Goal: Task Accomplishment & Management: Complete application form

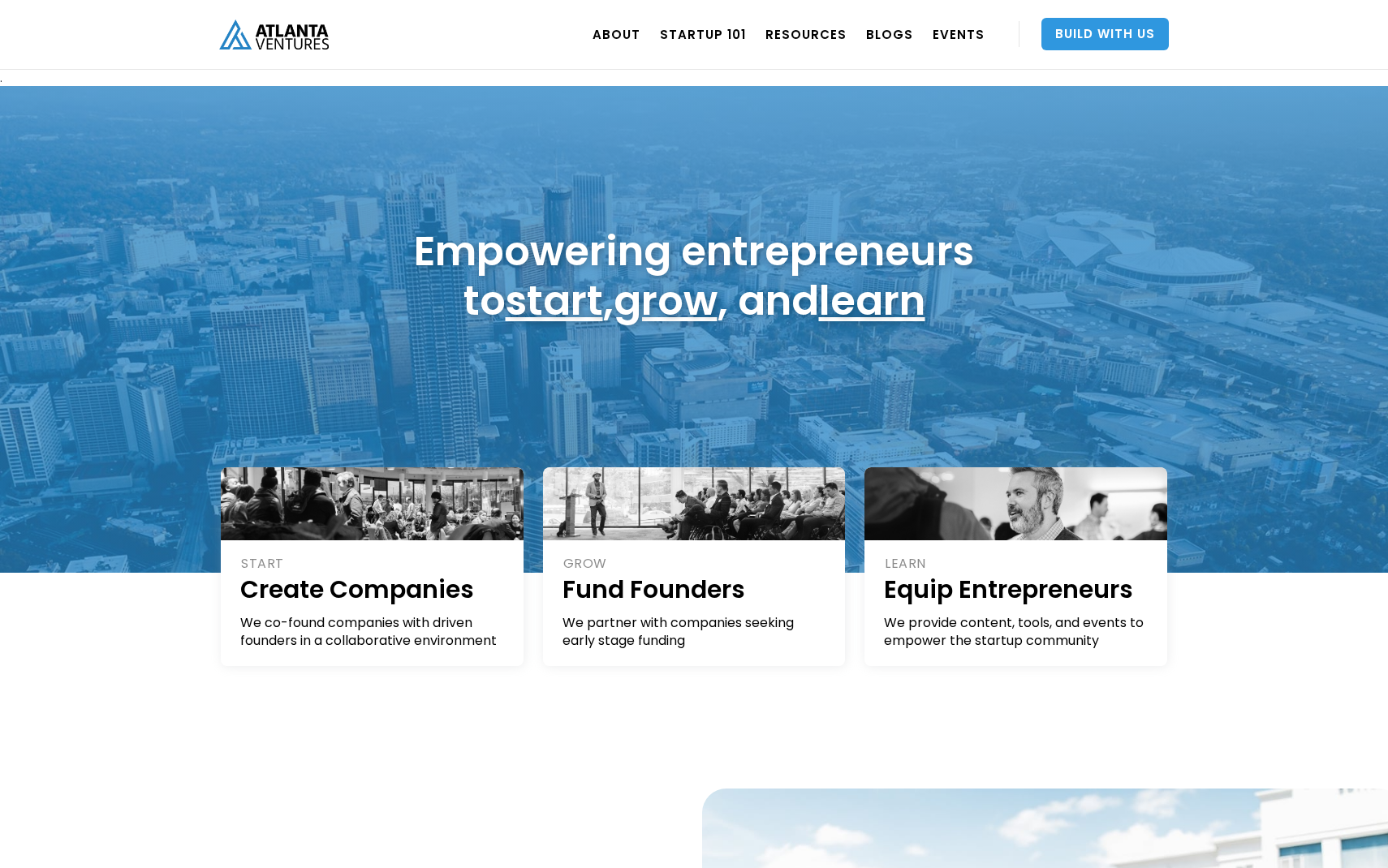
click at [1073, 35] on link "Build With Us" at bounding box center [1105, 34] width 128 height 33
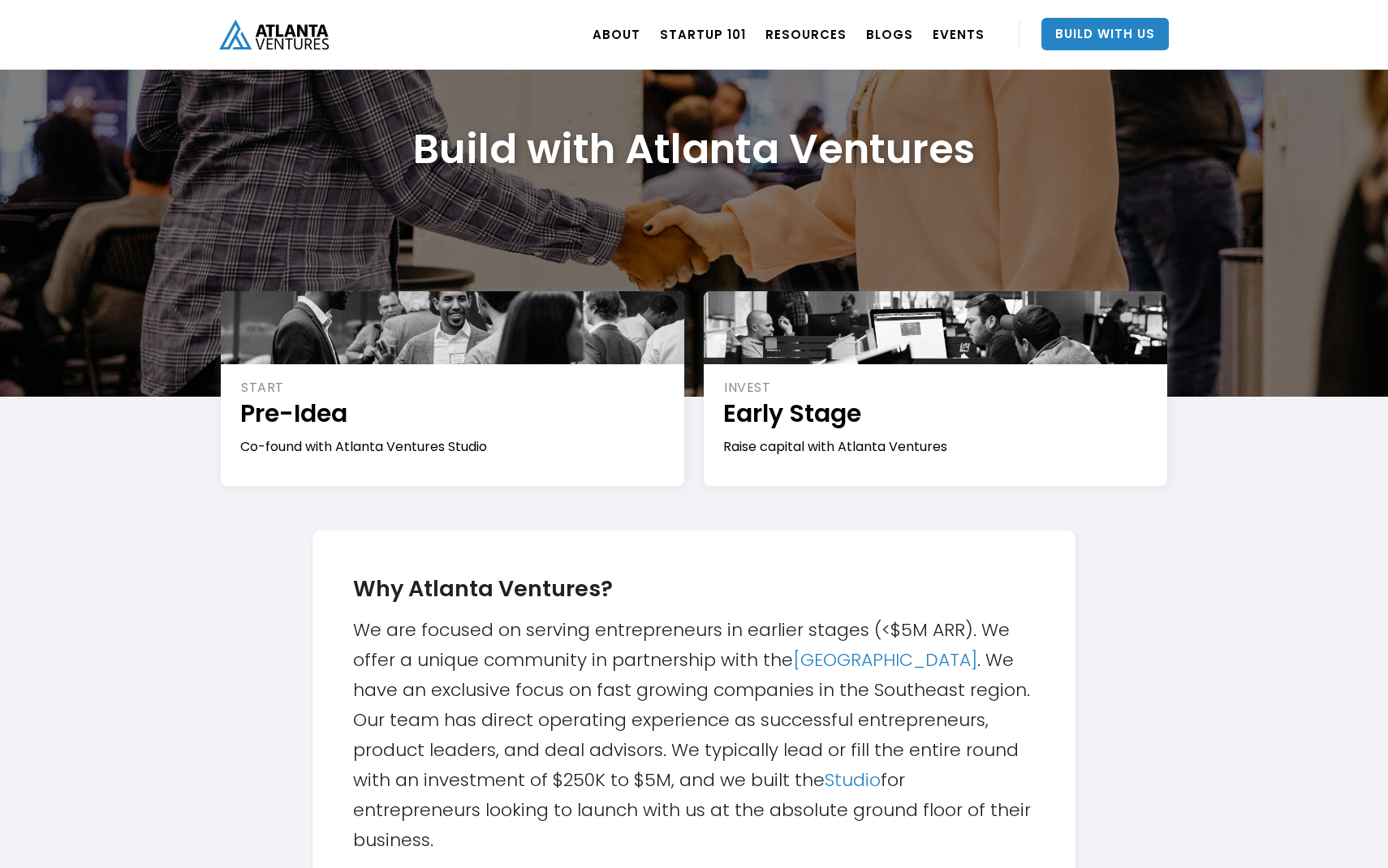
scroll to position [96, 0]
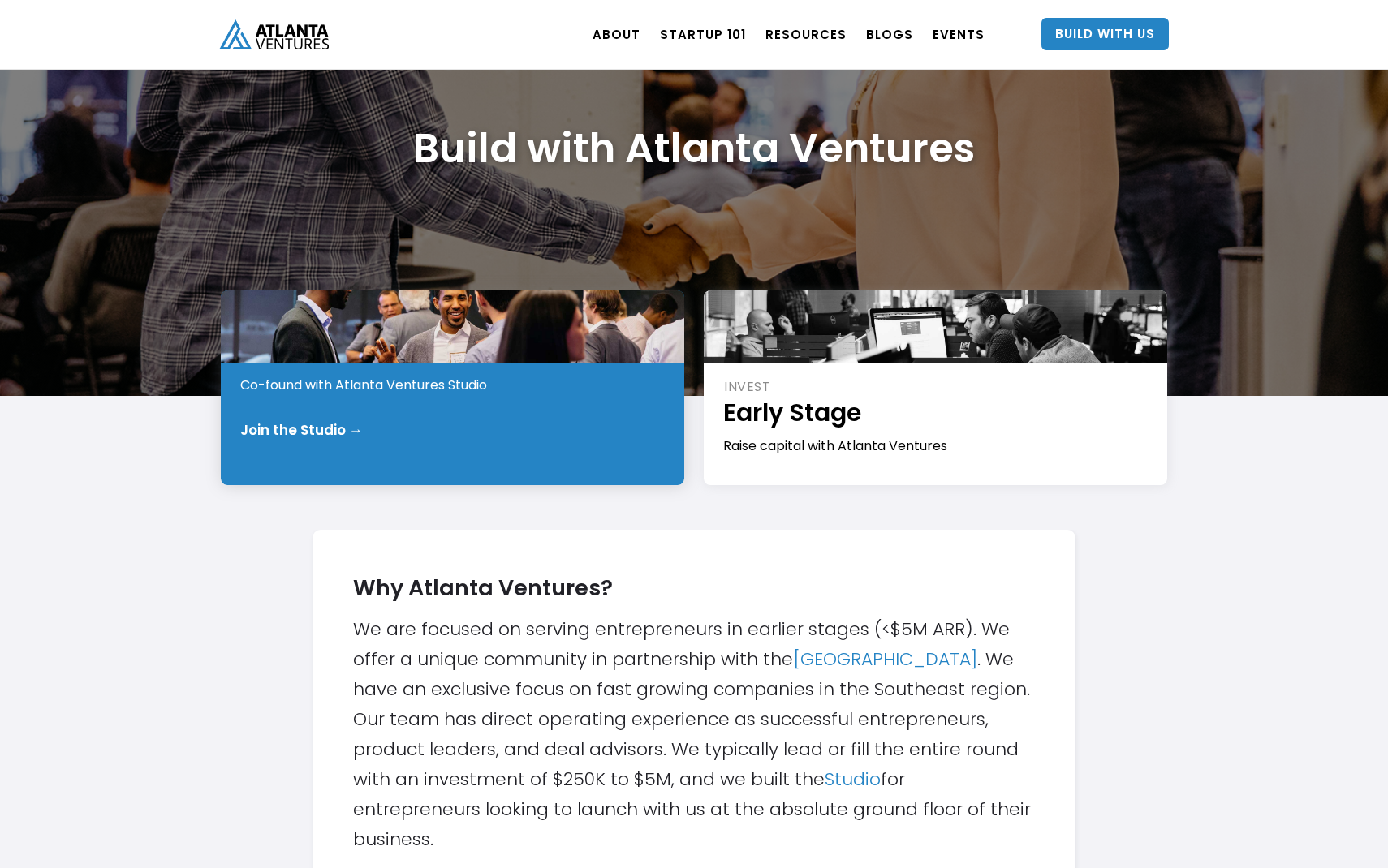
click at [640, 450] on div "START Pre-Idea Co-found with Atlanta Ventures Studio Join the Studio →" at bounding box center [453, 387] width 464 height 195
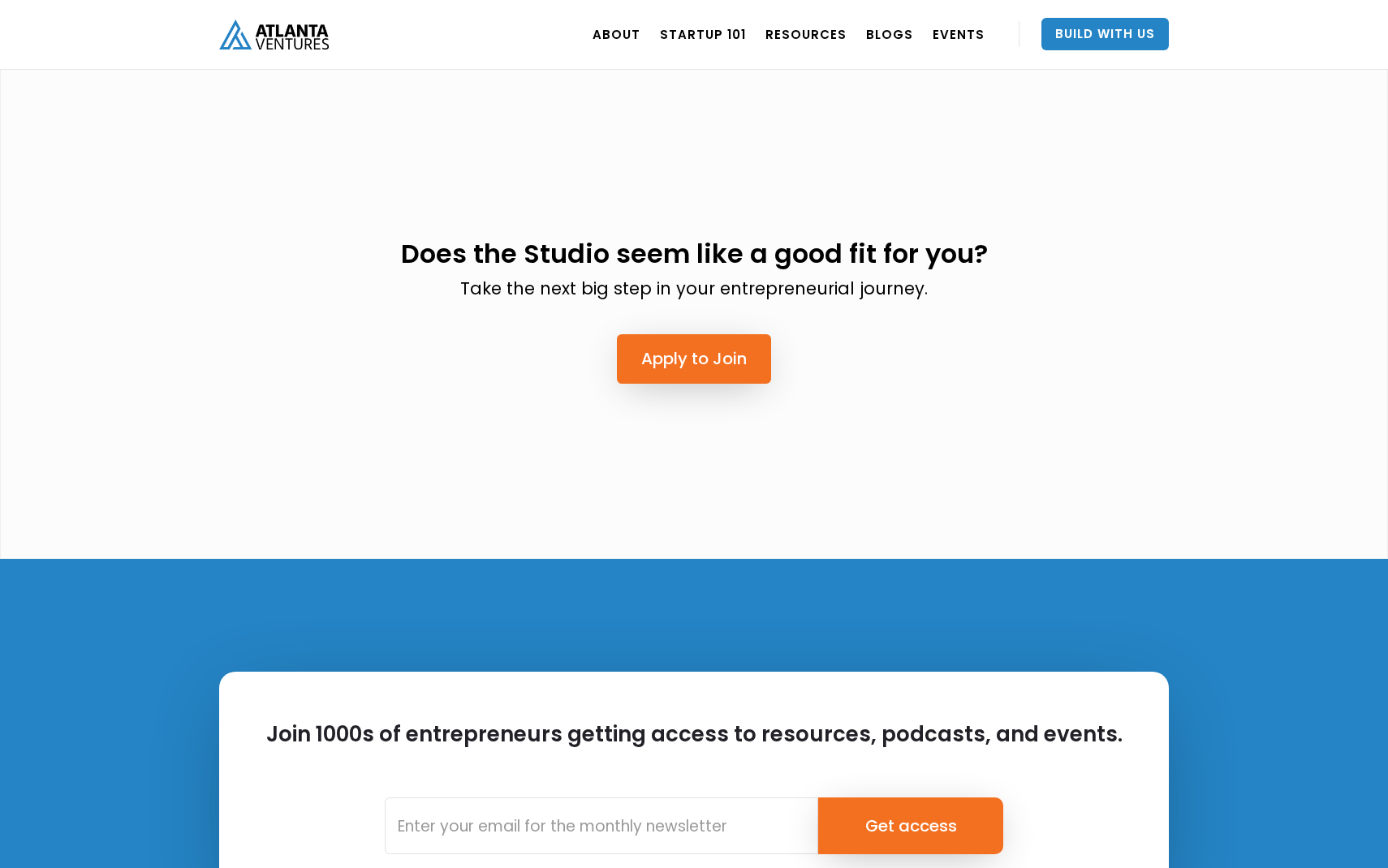
scroll to position [4080, 0]
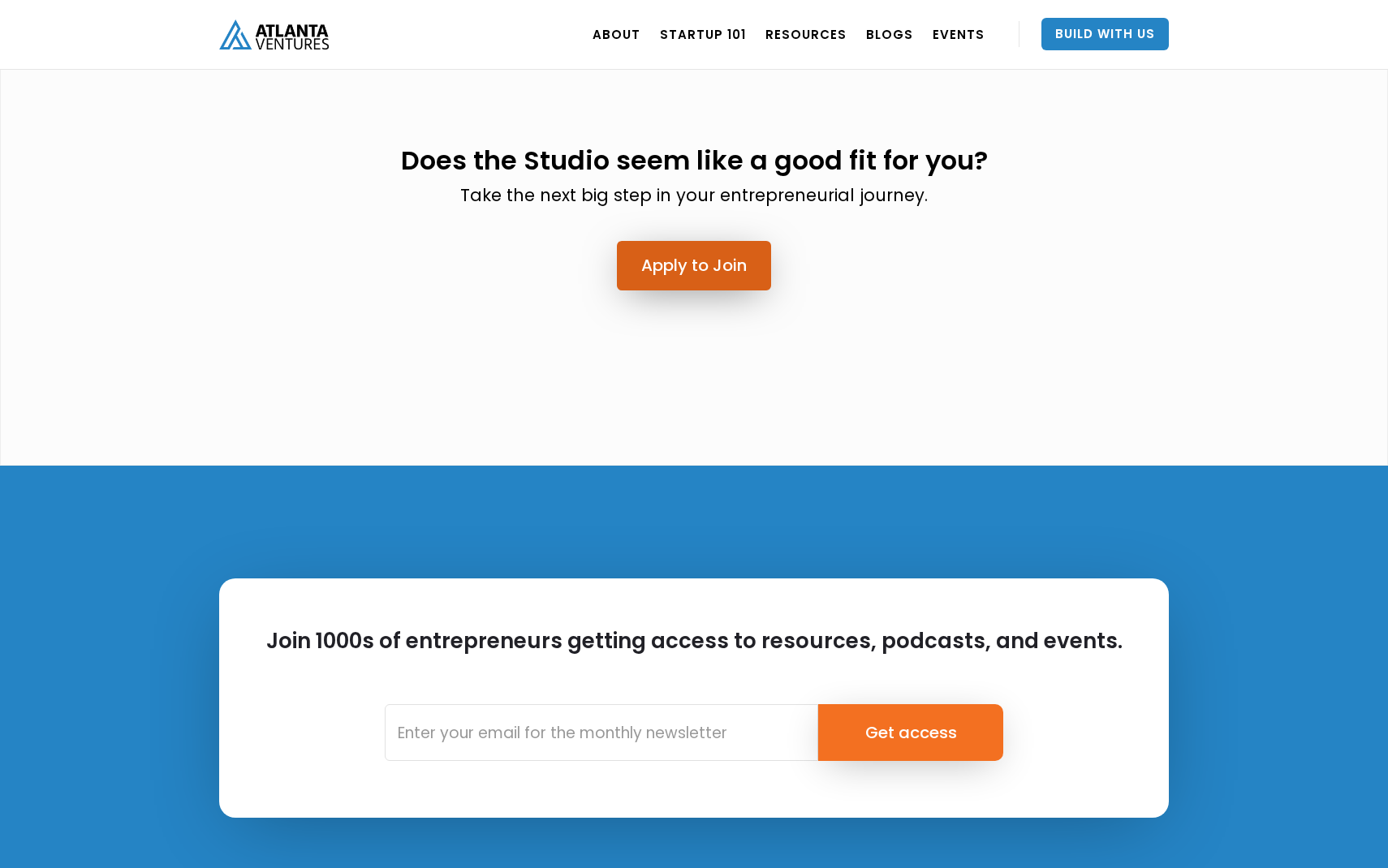
click at [694, 241] on link "Apply to Join" at bounding box center [694, 266] width 154 height 50
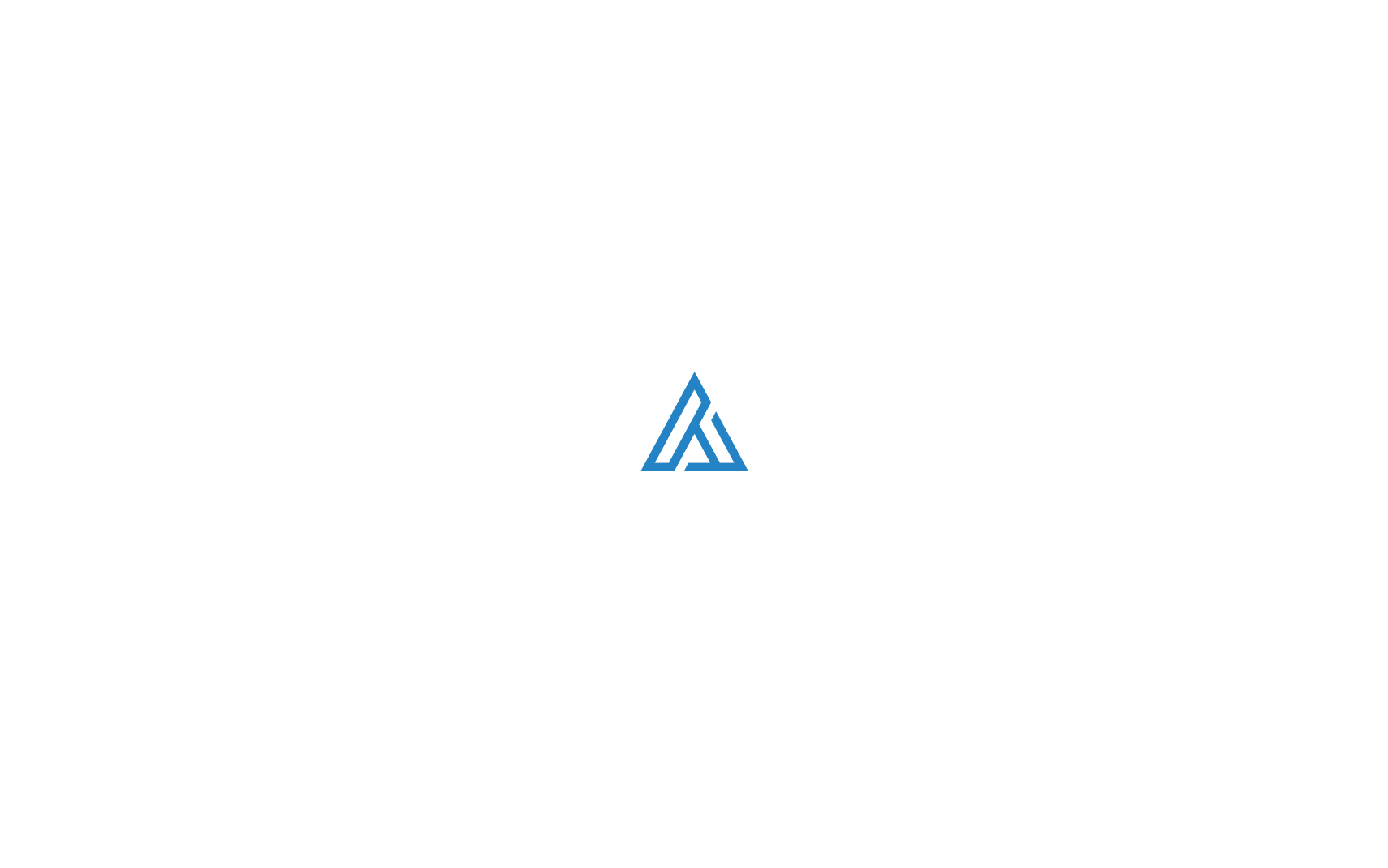
scroll to position [96, 0]
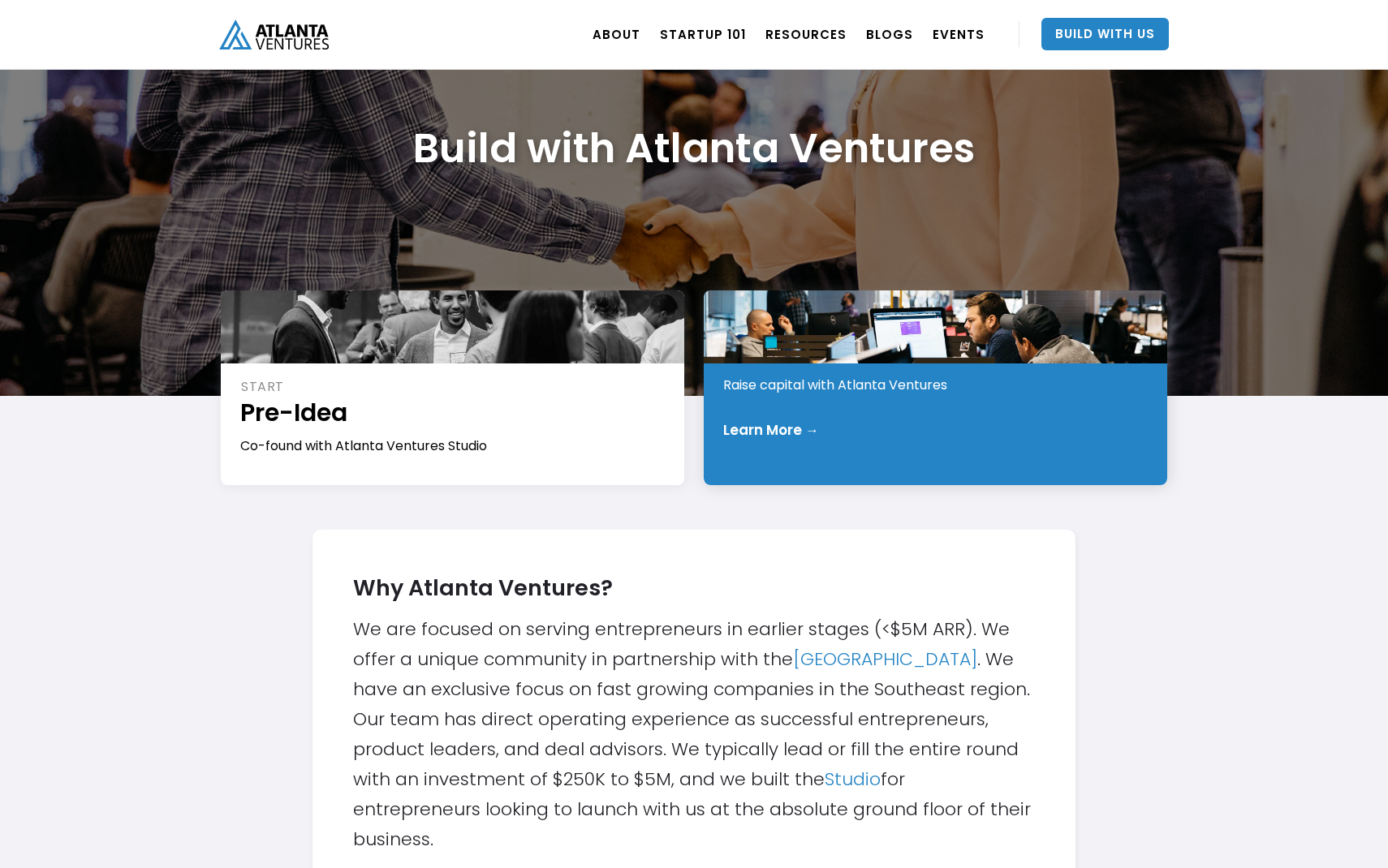
click at [762, 394] on div "INVEST Early Stage Raise capital with Atlanta Ventures Learn More →" at bounding box center [935, 387] width 464 height 195
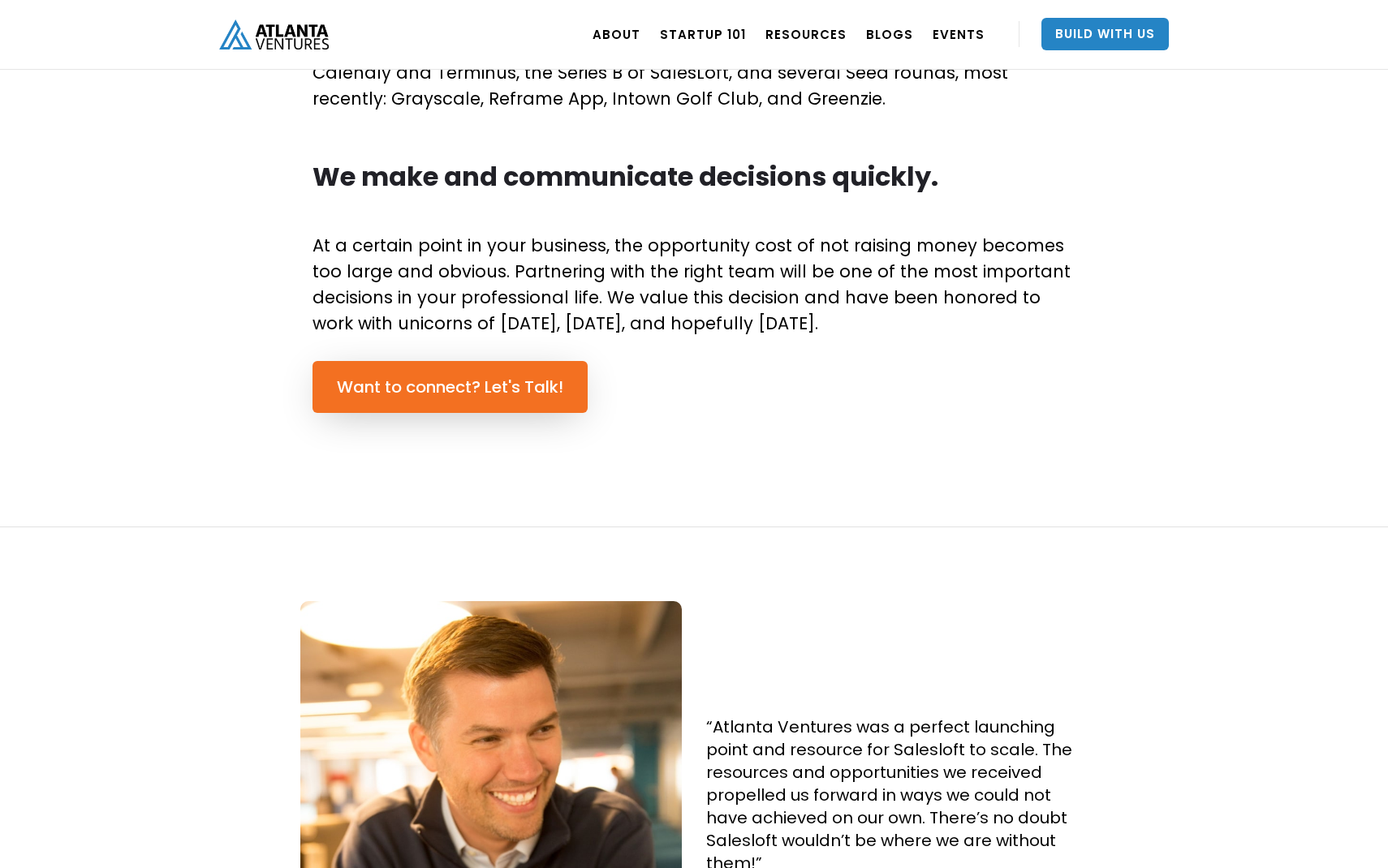
scroll to position [1123, 0]
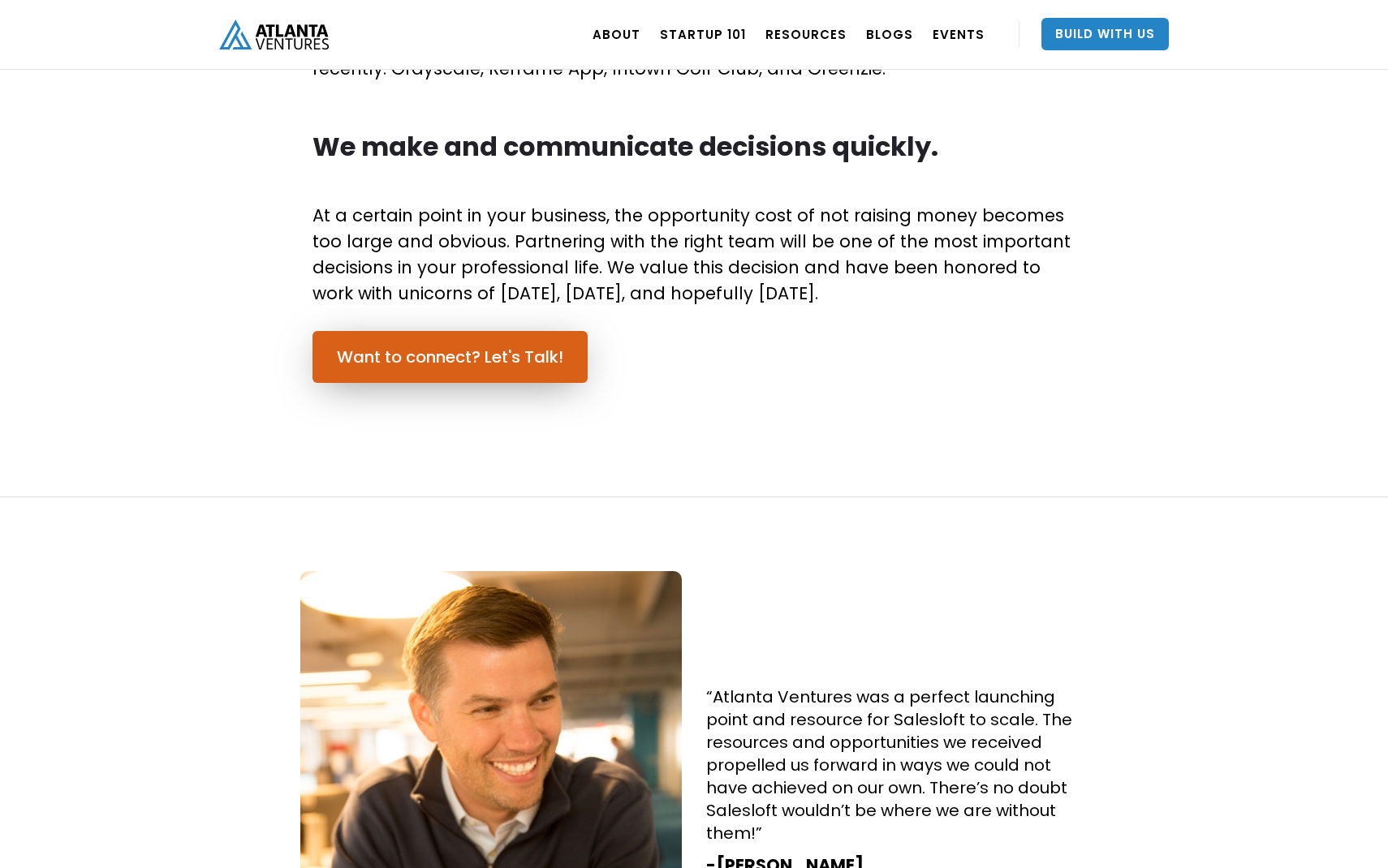
click at [551, 345] on link "Want to connect? Let's Talk!" at bounding box center [450, 356] width 275 height 52
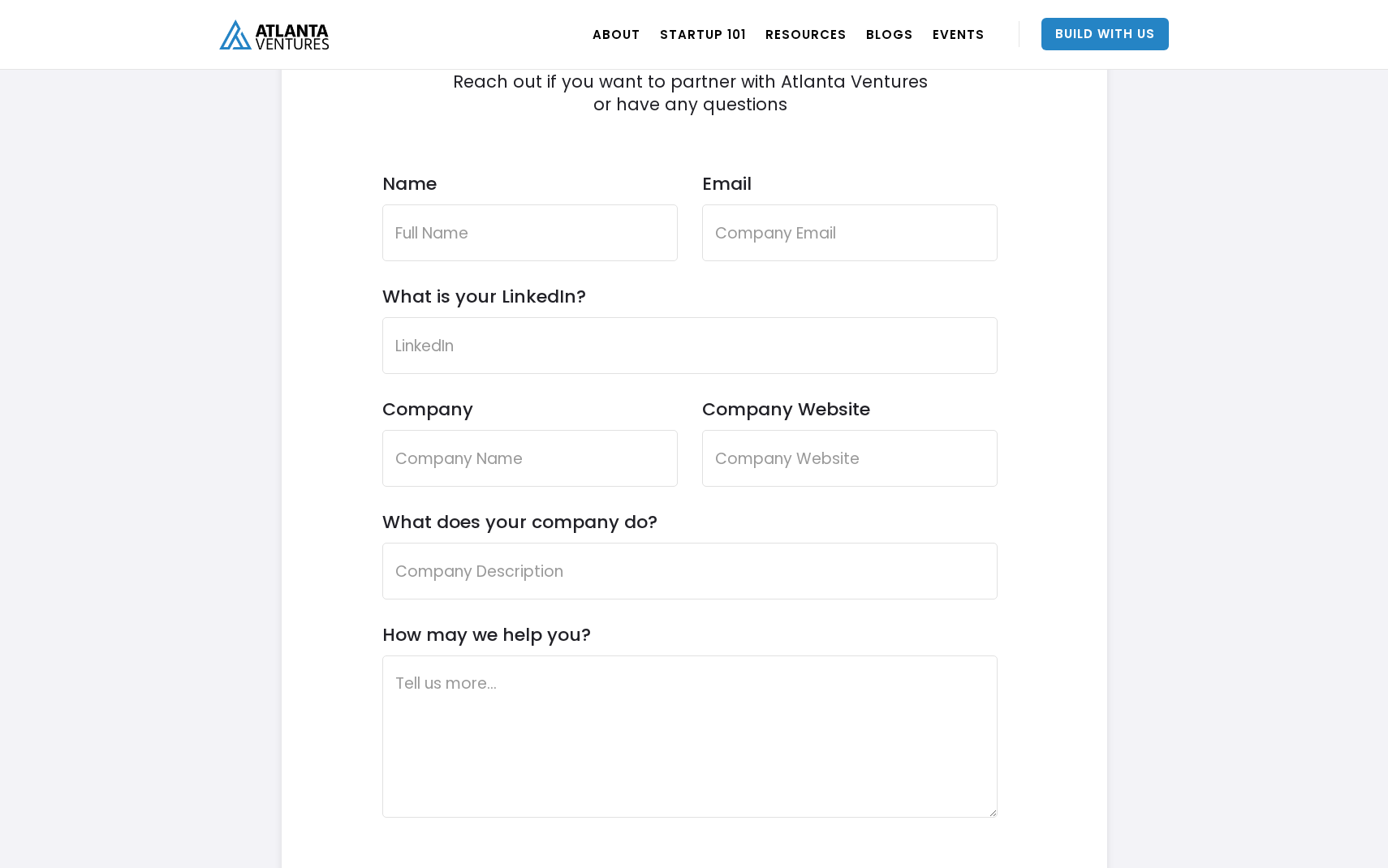
scroll to position [4720, 0]
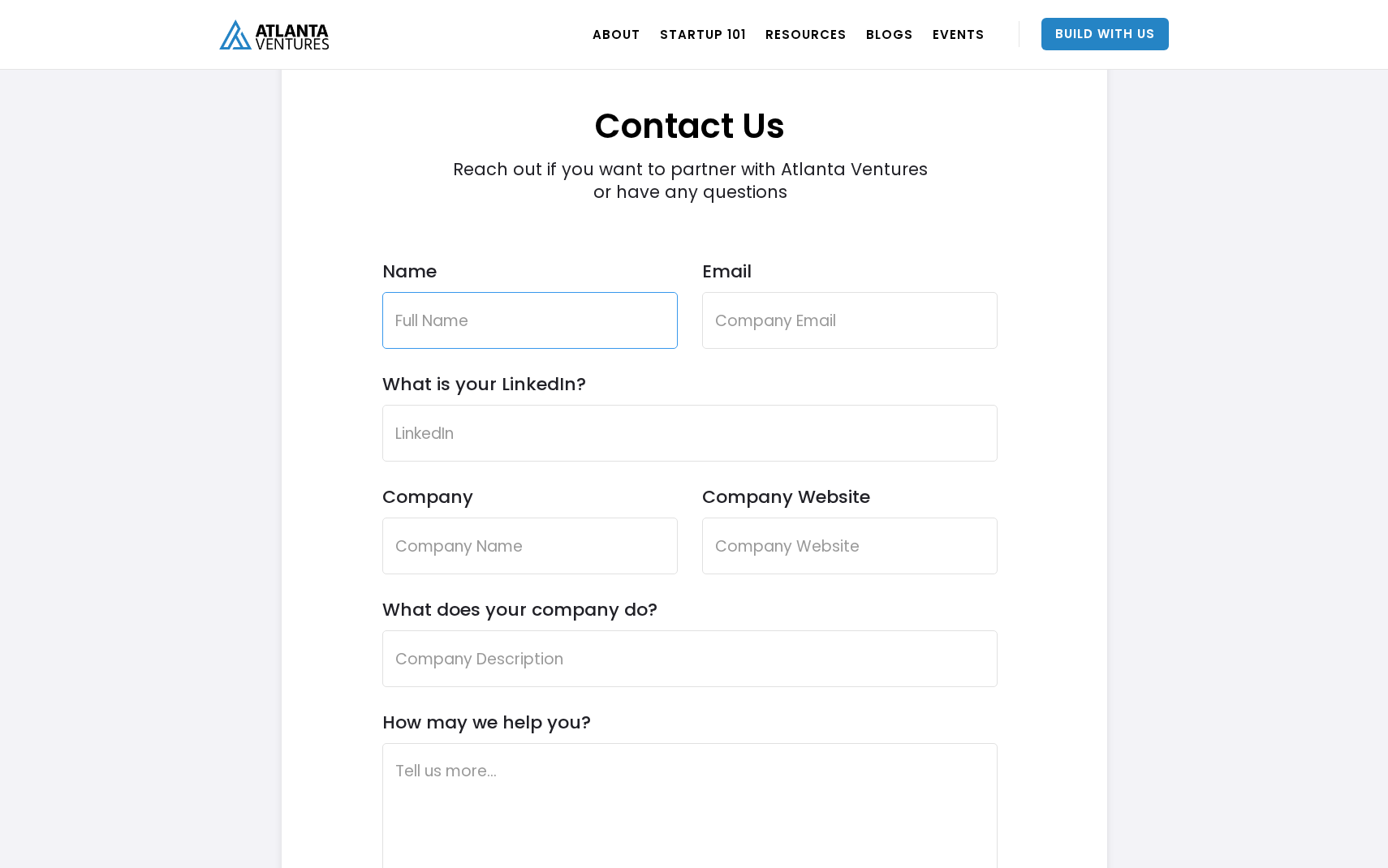
click at [572, 309] on input "Name" at bounding box center [530, 320] width 296 height 57
type input "Derick Tangap"
type input "management@projecticeberg.us"
type input "Project Iceberg, Inc"
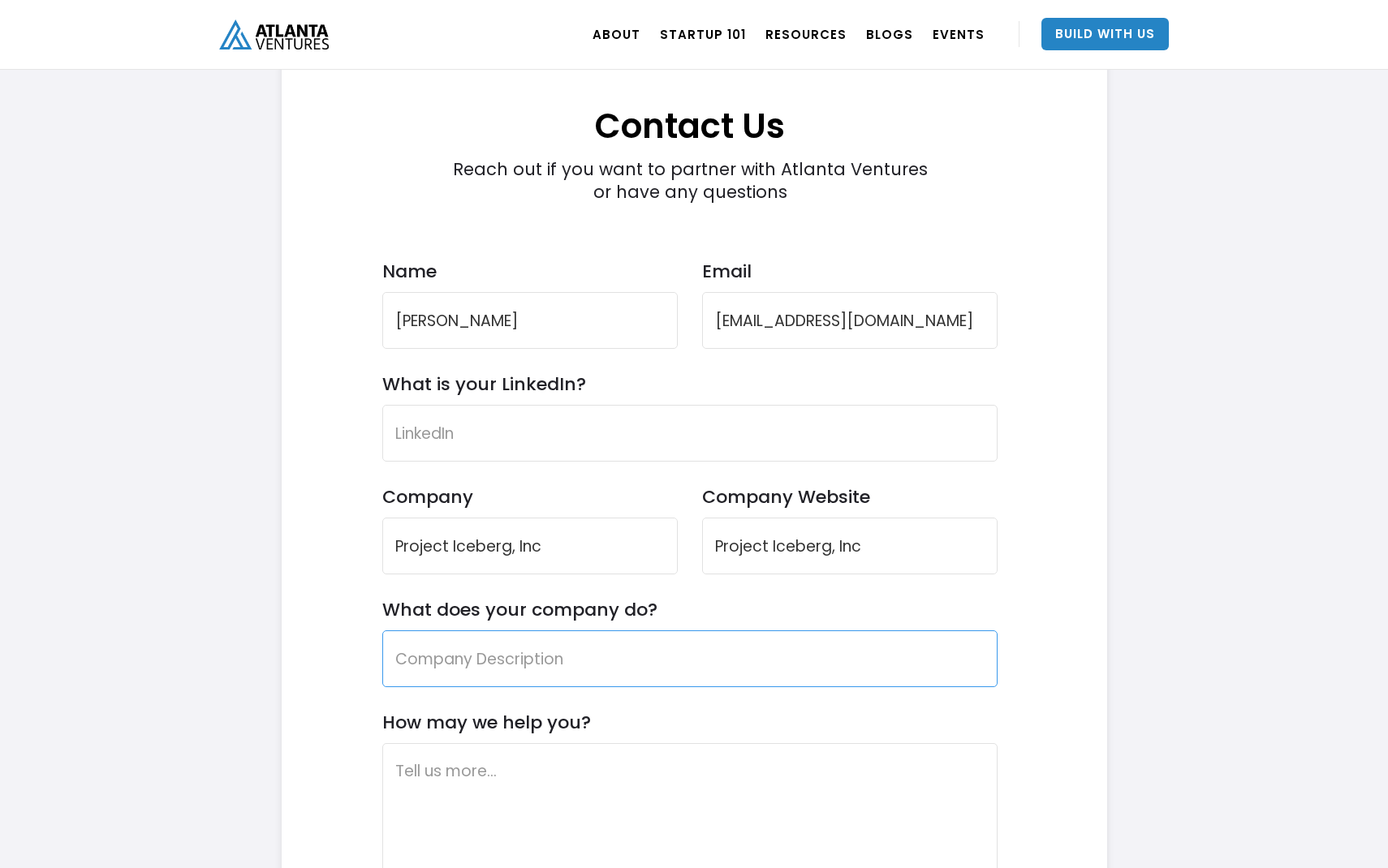
type input "Project Iceberg, Inc"
click at [599, 436] on input "What is your LinkedIn?" at bounding box center [690, 433] width 616 height 57
paste input "https://www.linkedin.com/in/dericktangap/"
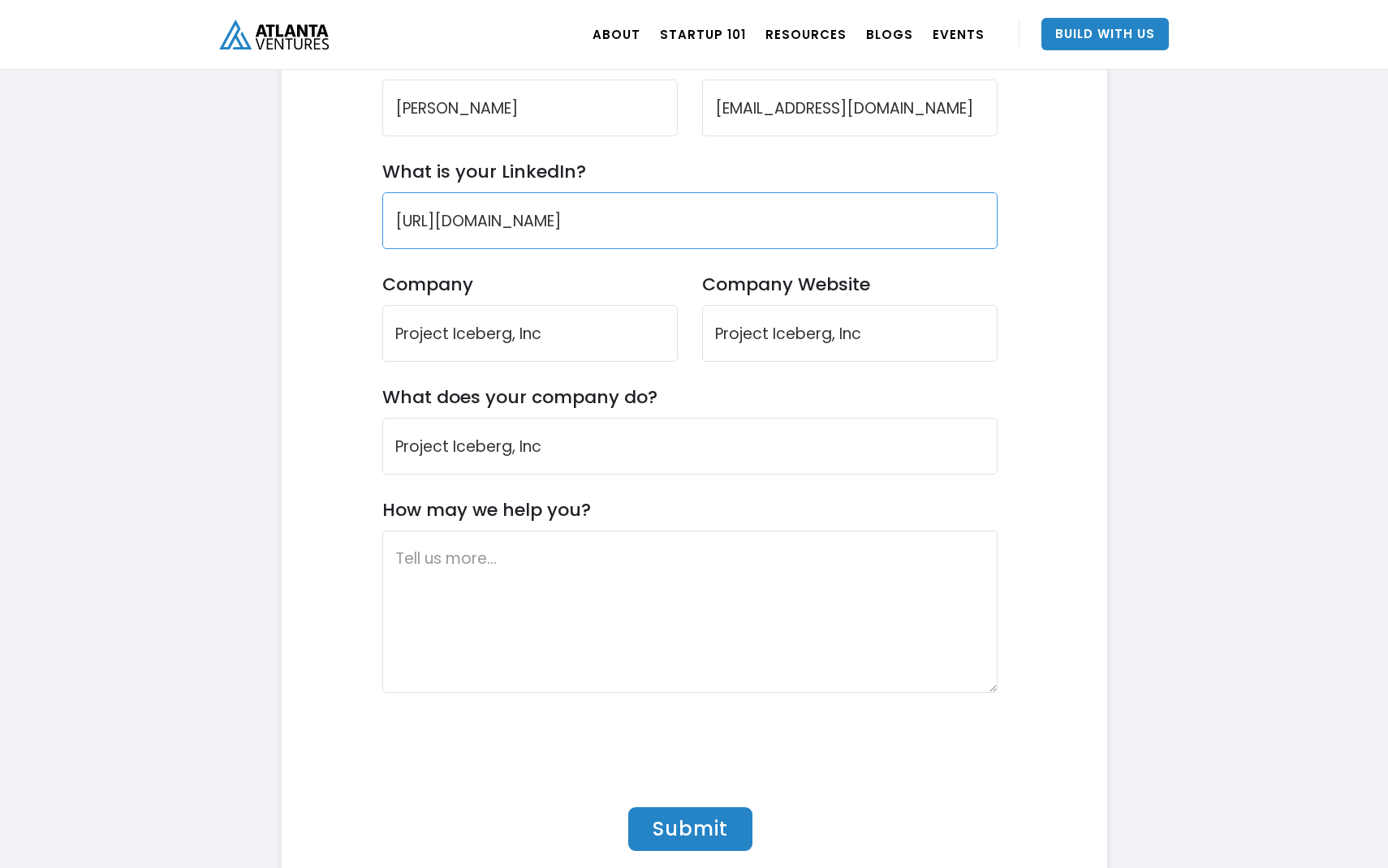
scroll to position [4978, 0]
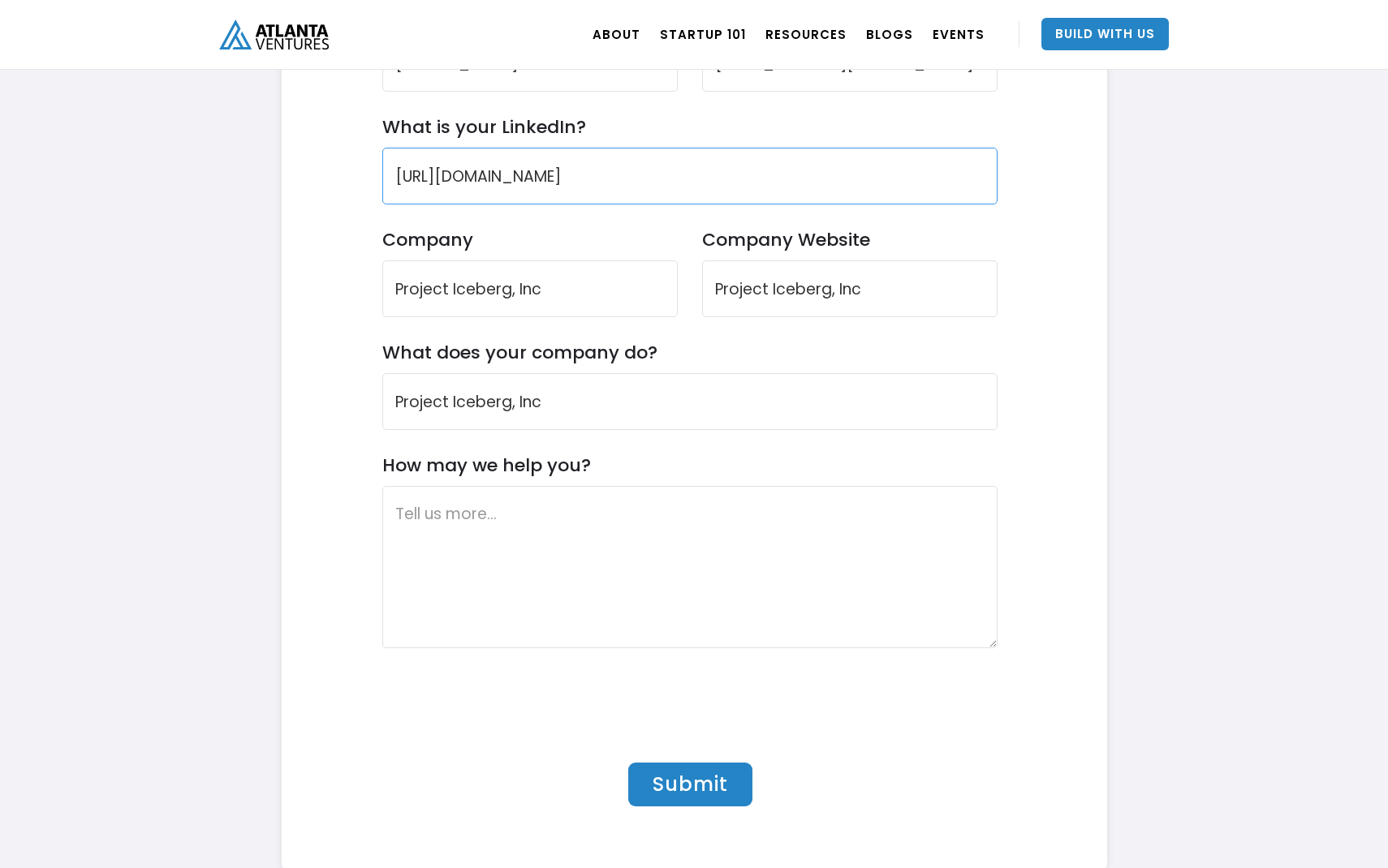
type input "https://www.linkedin.com/in/dericktangap/"
click at [408, 398] on input "Project Iceberg, Inc" at bounding box center [690, 402] width 616 height 57
paste input "SaaS"
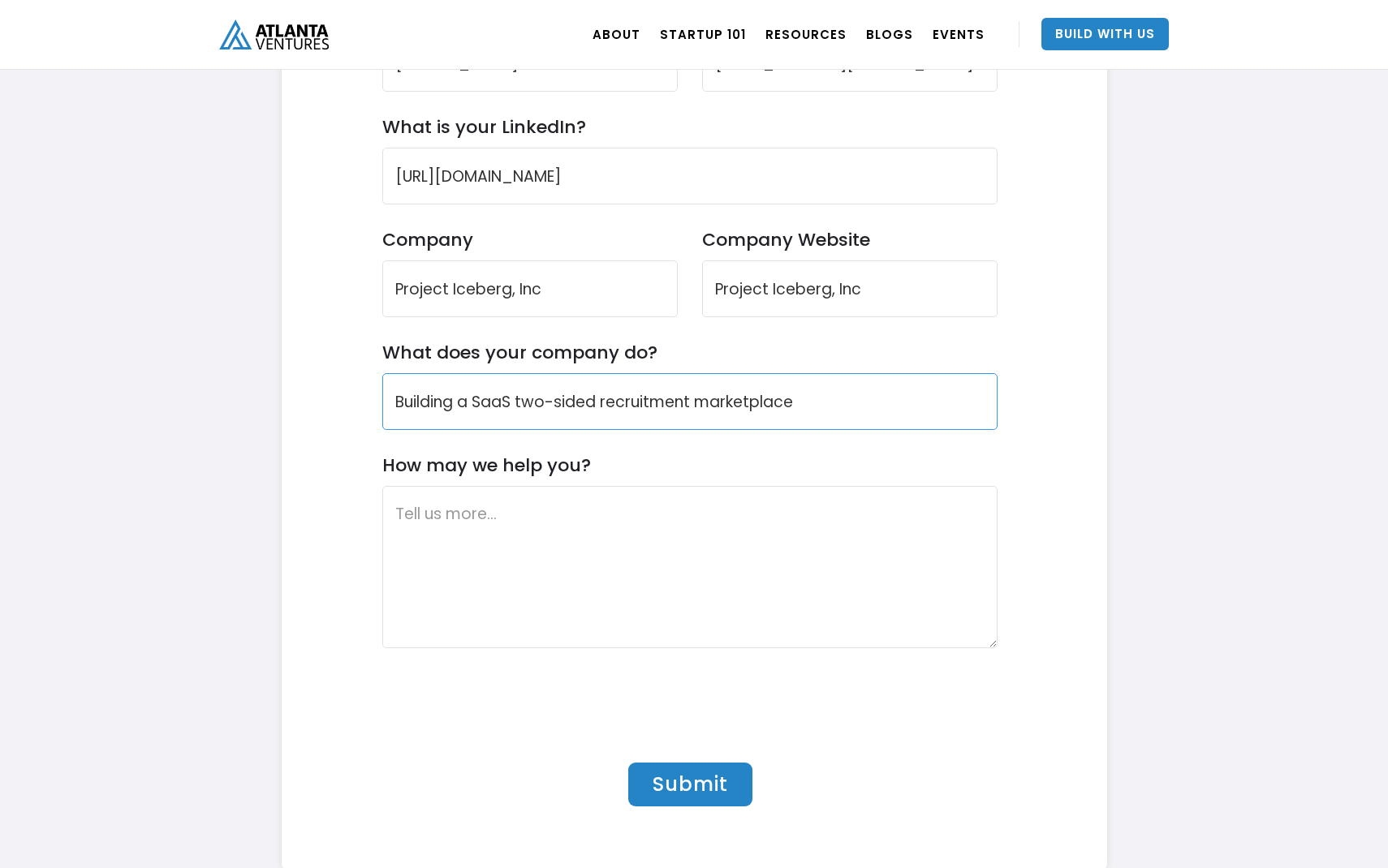
type input "Building a SaaS two-sided recruitment marketplace"
click at [418, 513] on textarea "How may we help you?" at bounding box center [690, 566] width 616 height 162
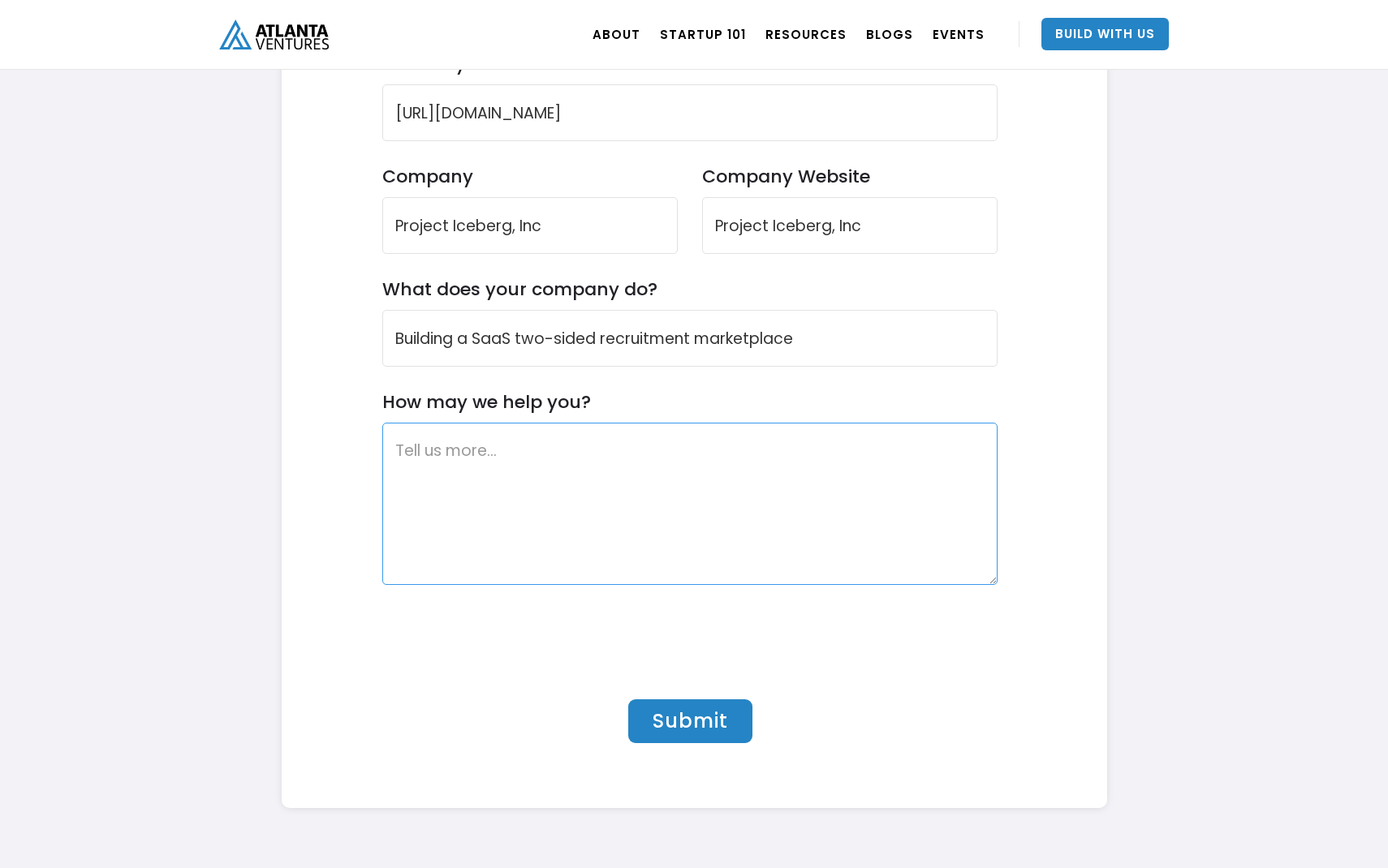
scroll to position [5046, 0]
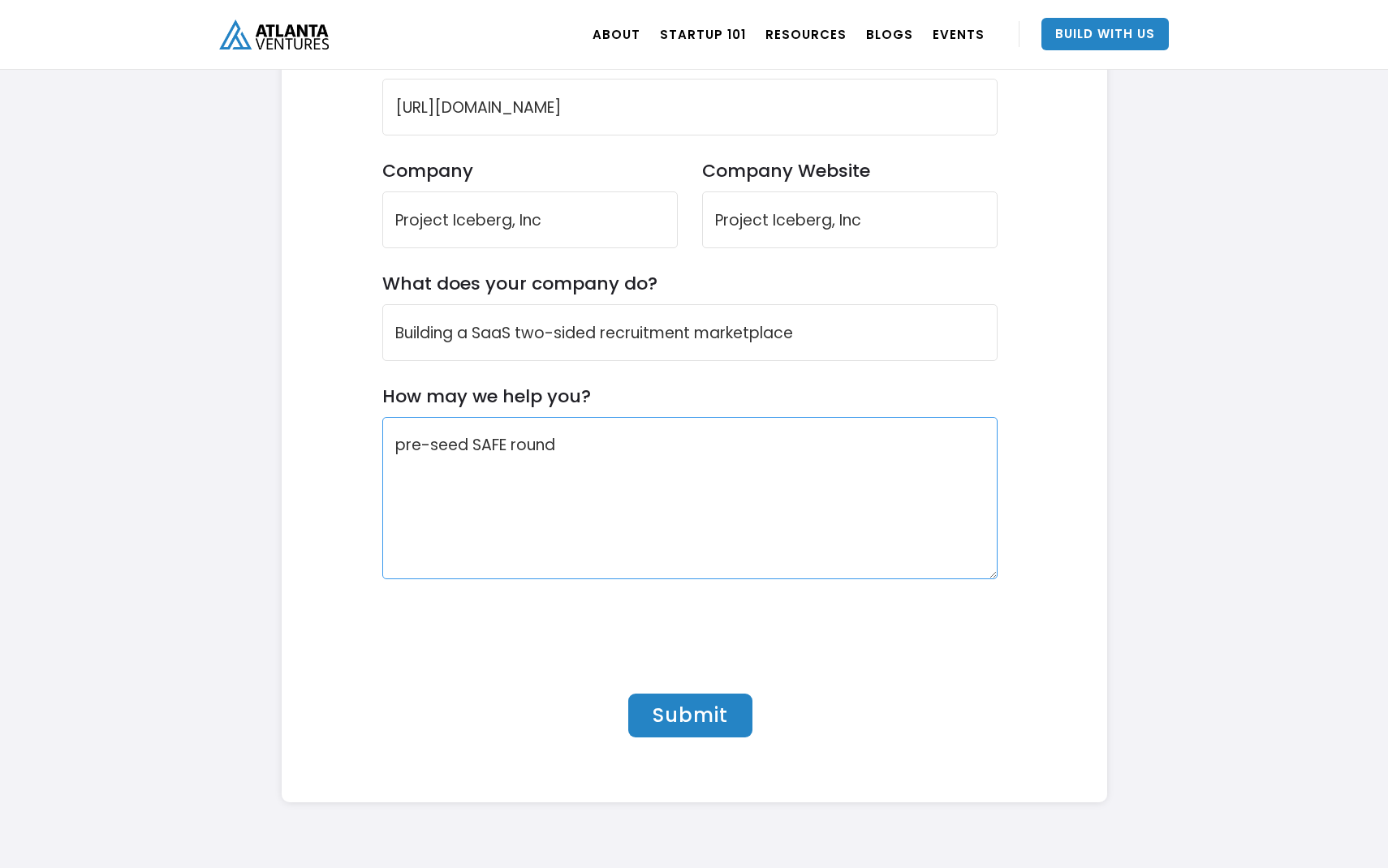
type textarea "pre-seed SAFE round"
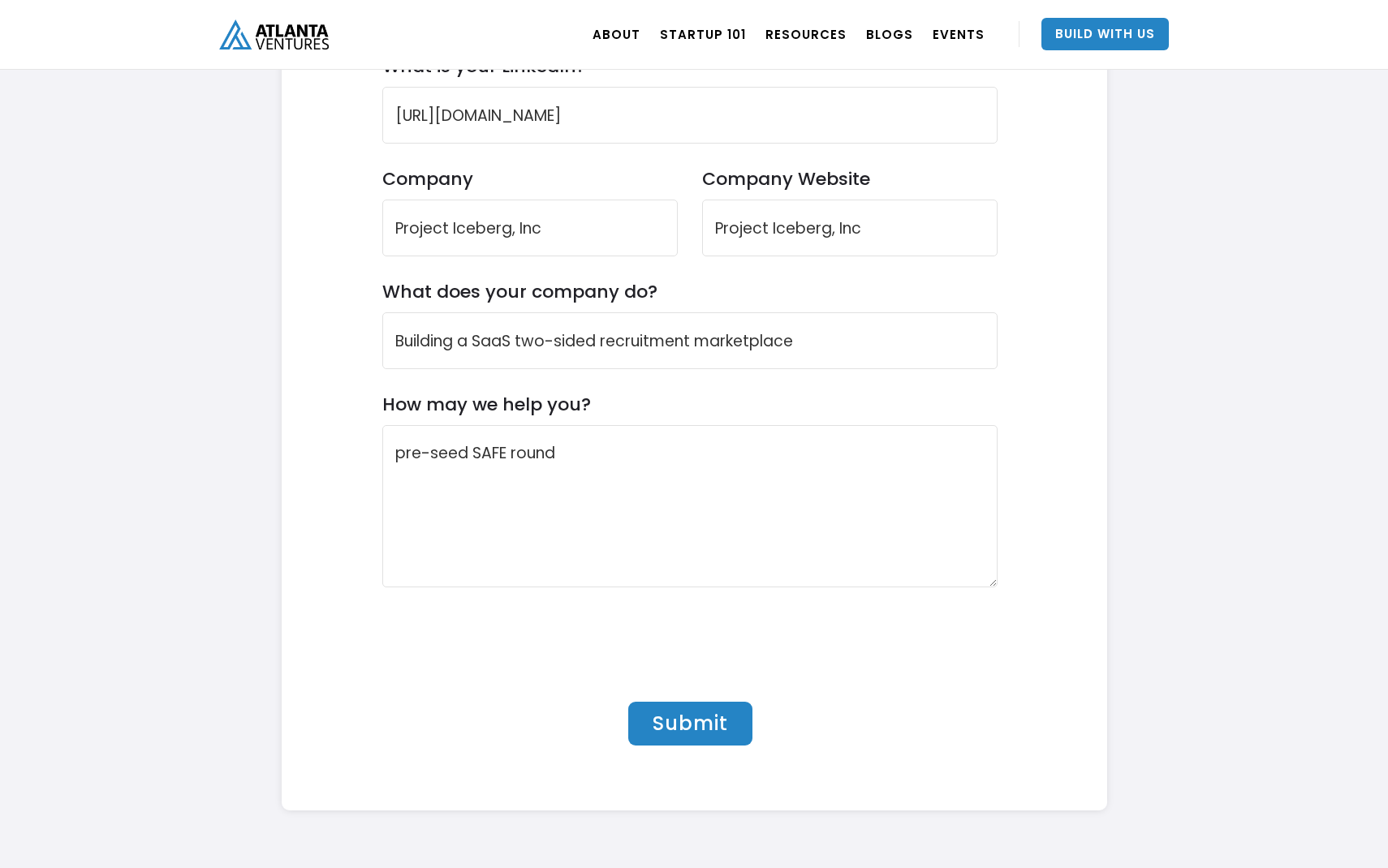
scroll to position [5011, 0]
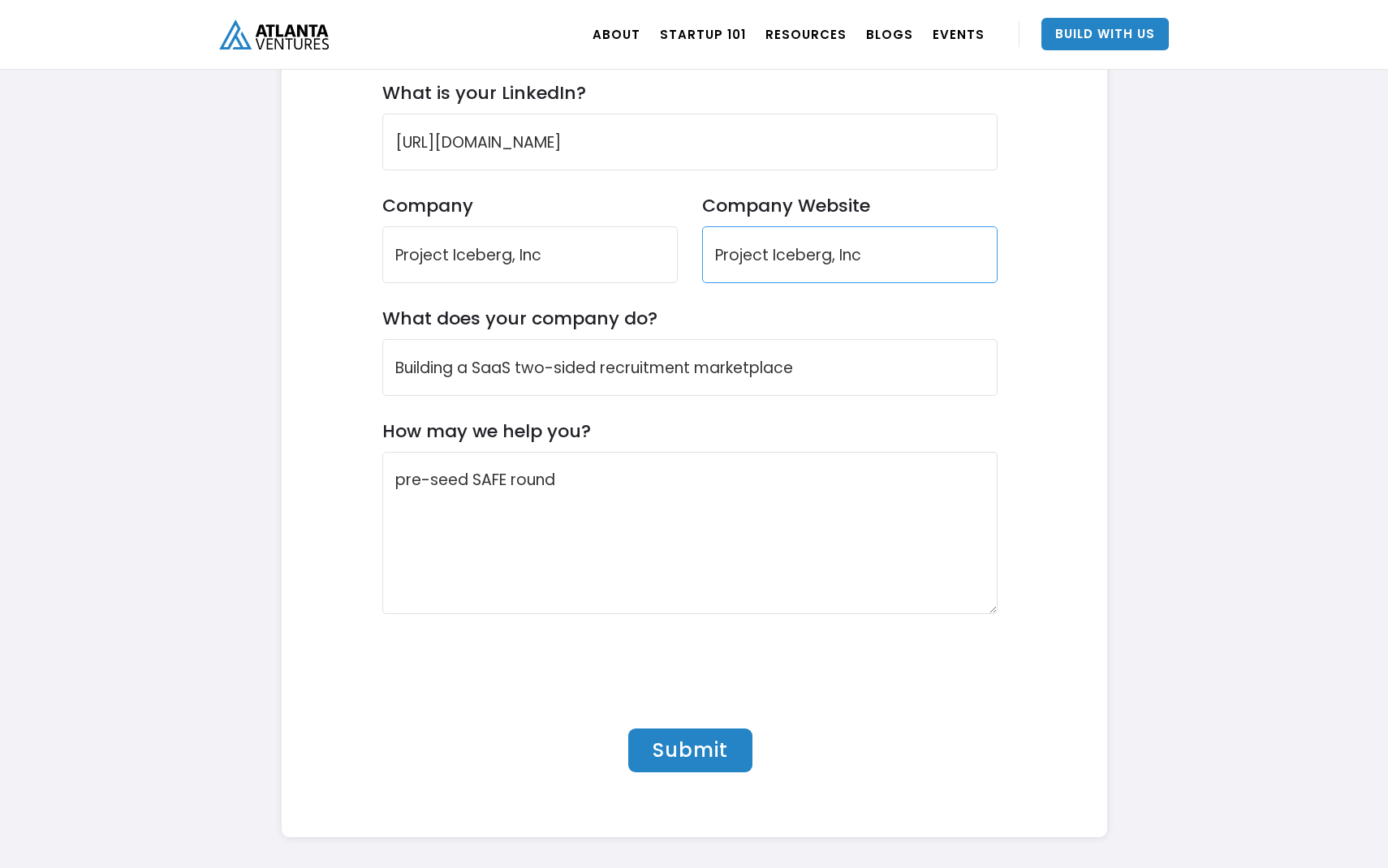
click at [790, 255] on input "Project Iceberg, Inc" at bounding box center [850, 254] width 296 height 57
click at [790, 254] on input "Project Iceberg, Inc" at bounding box center [850, 254] width 296 height 57
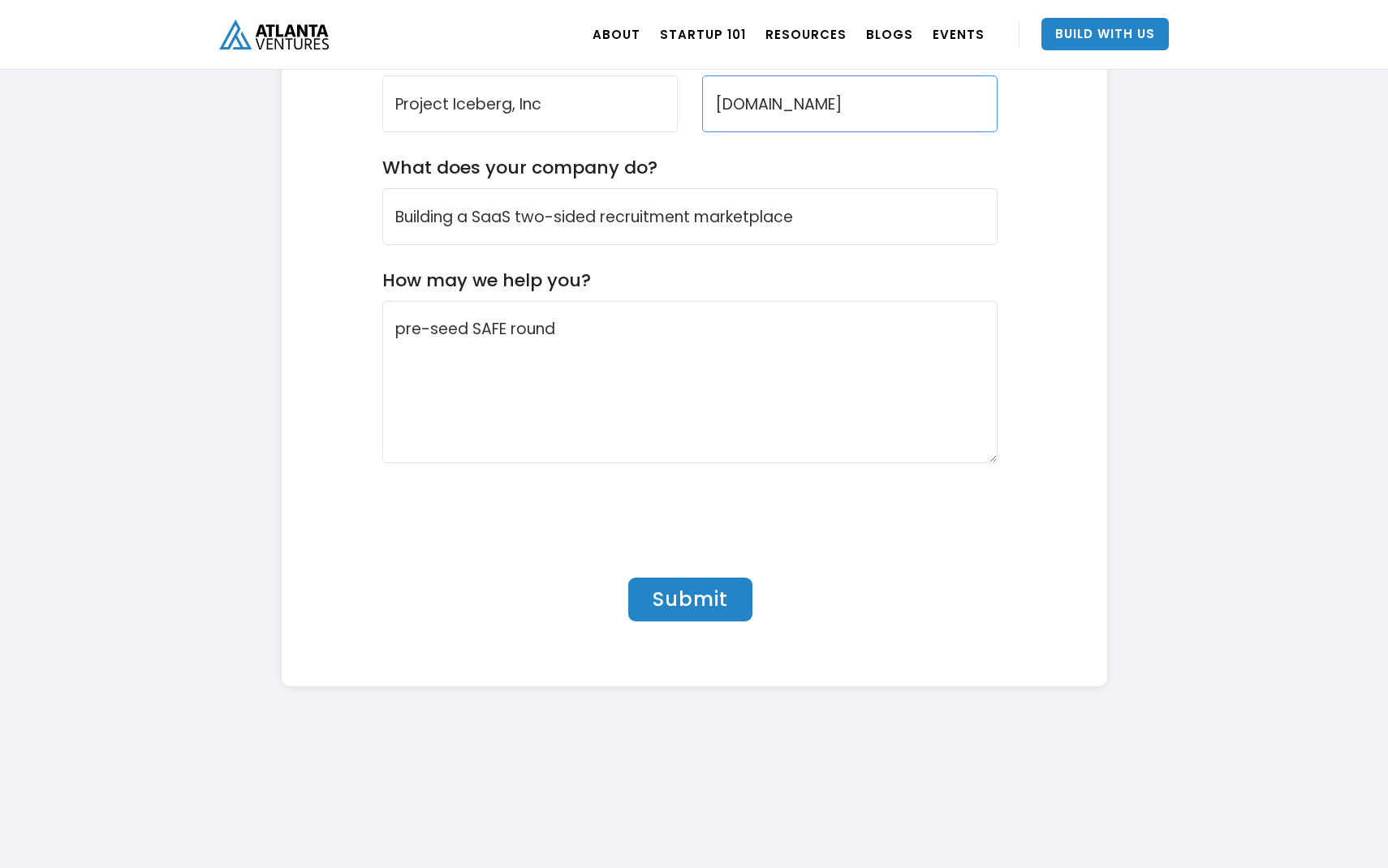
scroll to position [5163, 0]
type input "www.projecticeberg.us"
click at [706, 590] on input "Submit" at bounding box center [690, 597] width 124 height 44
type input "Please wait..."
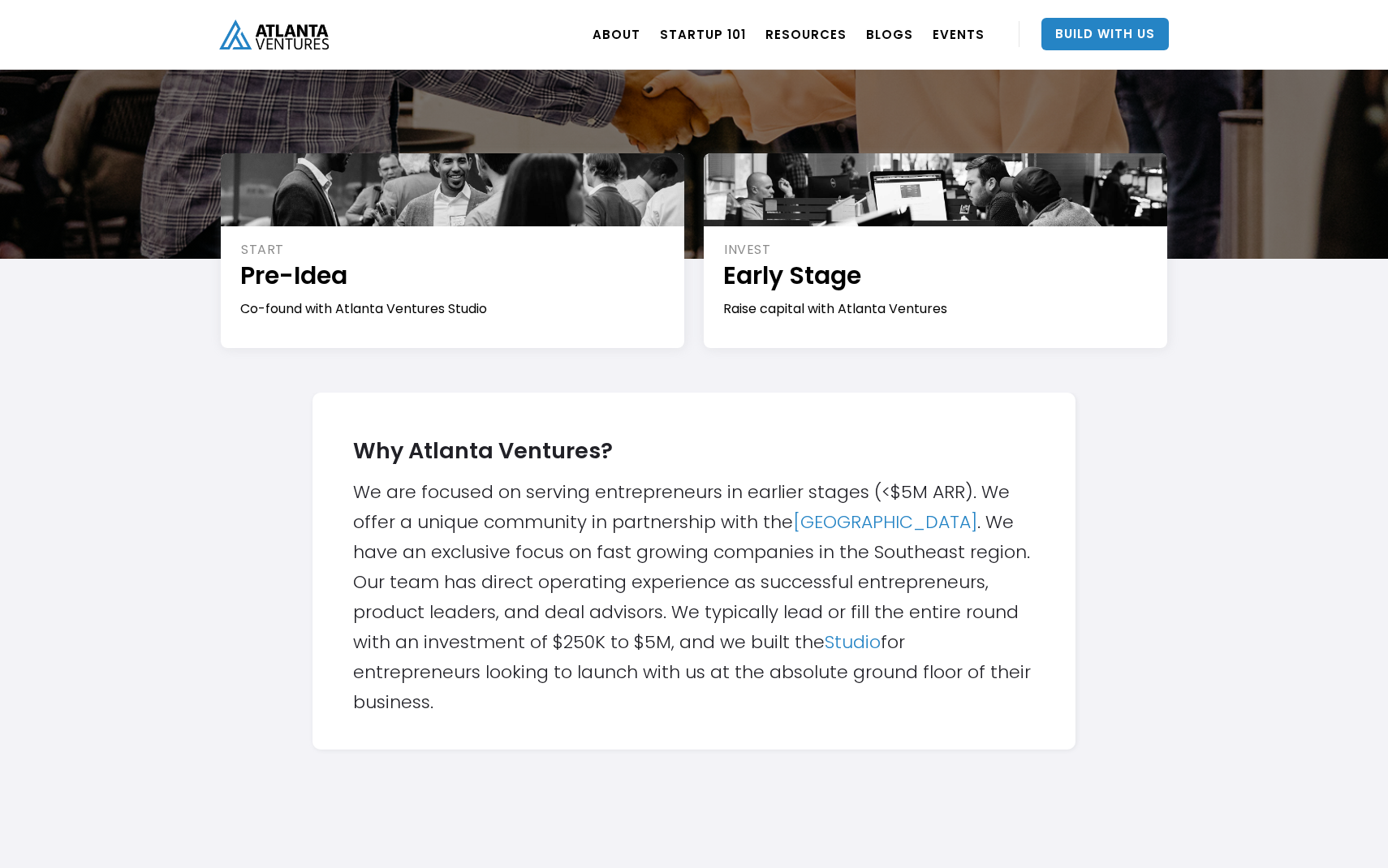
scroll to position [0, 0]
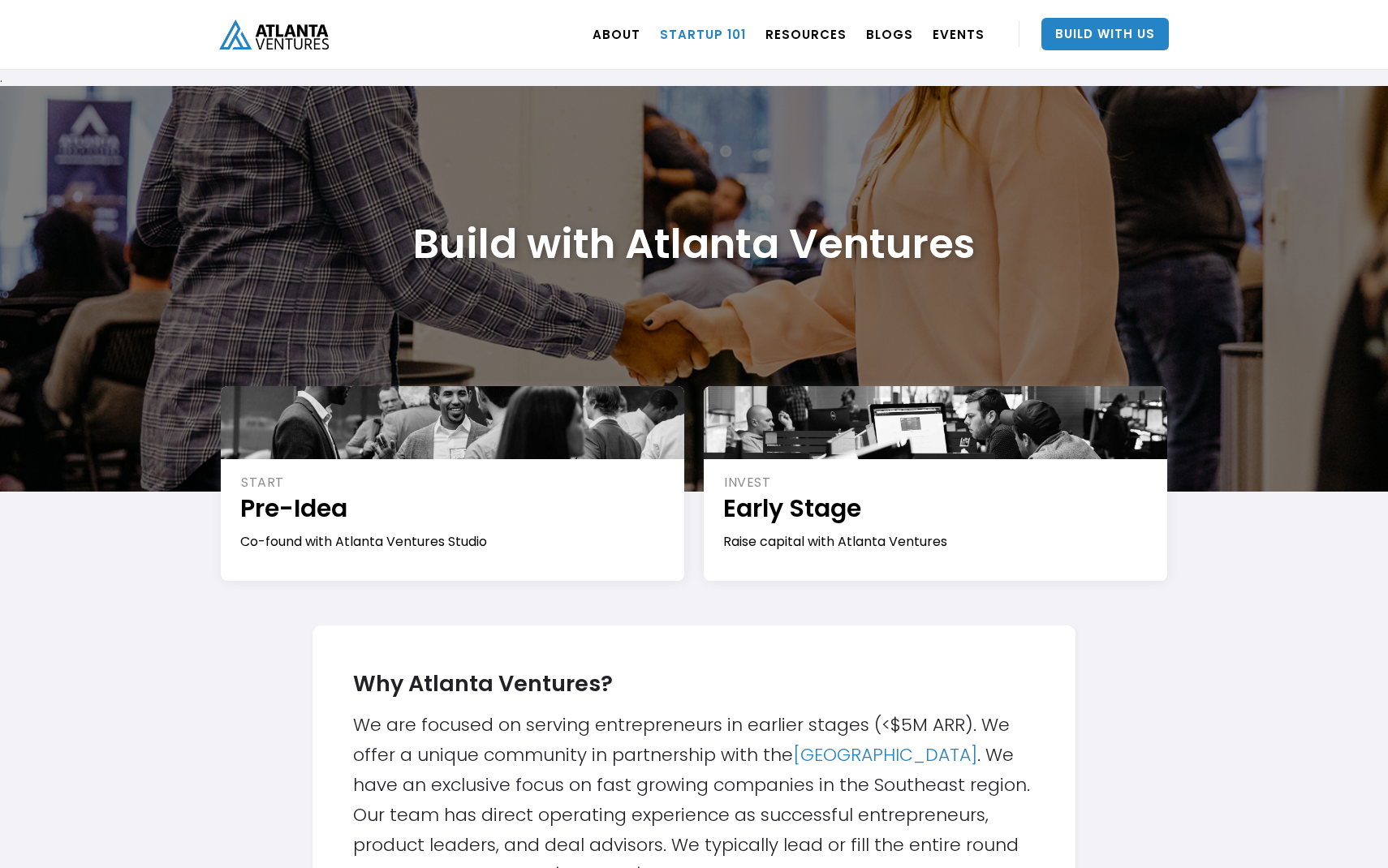
click at [735, 40] on link "Startup 101" at bounding box center [703, 33] width 86 height 45
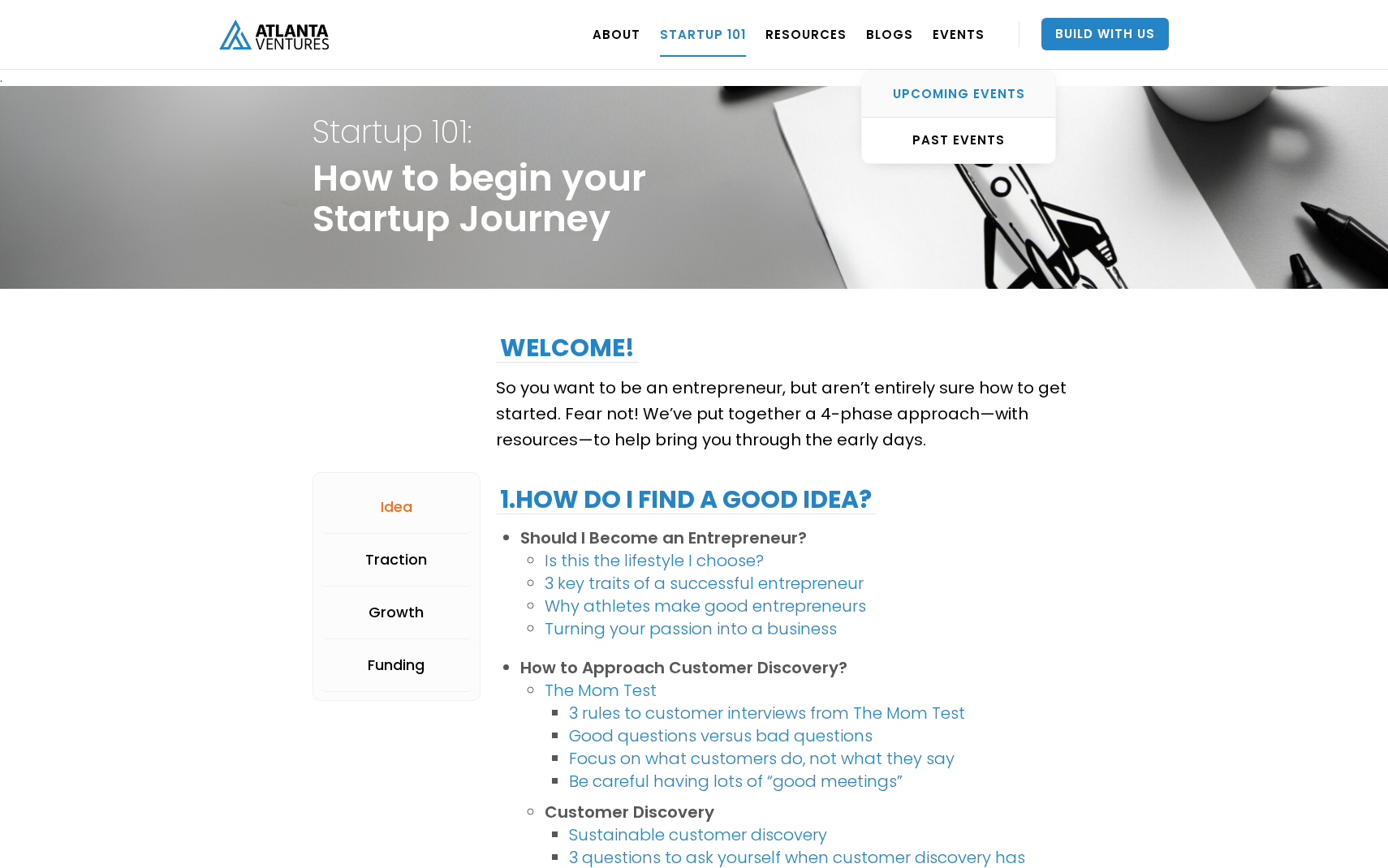
click at [963, 91] on div "UPCOMING EVENTS" at bounding box center [958, 93] width 193 height 16
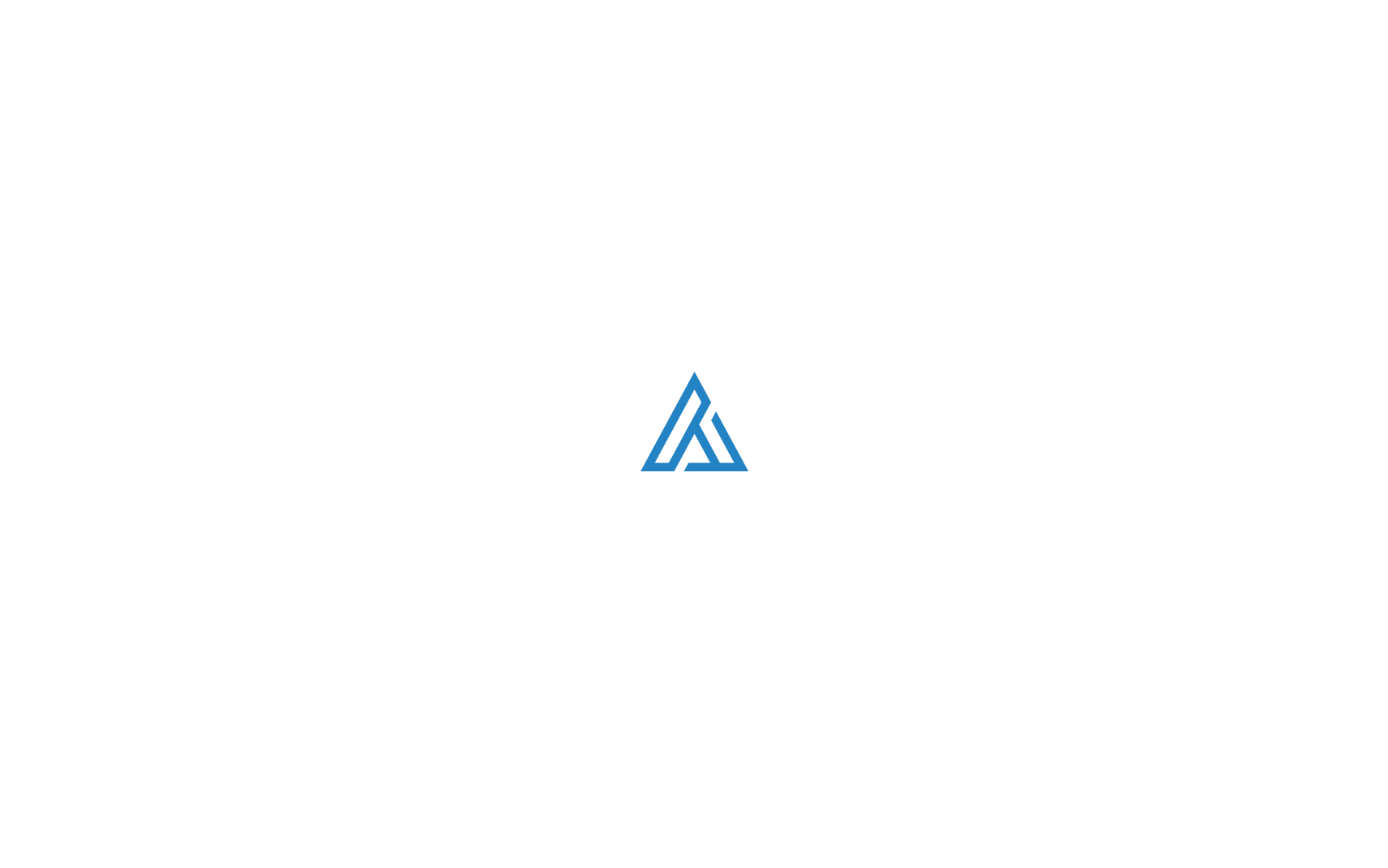
scroll to position [560, 0]
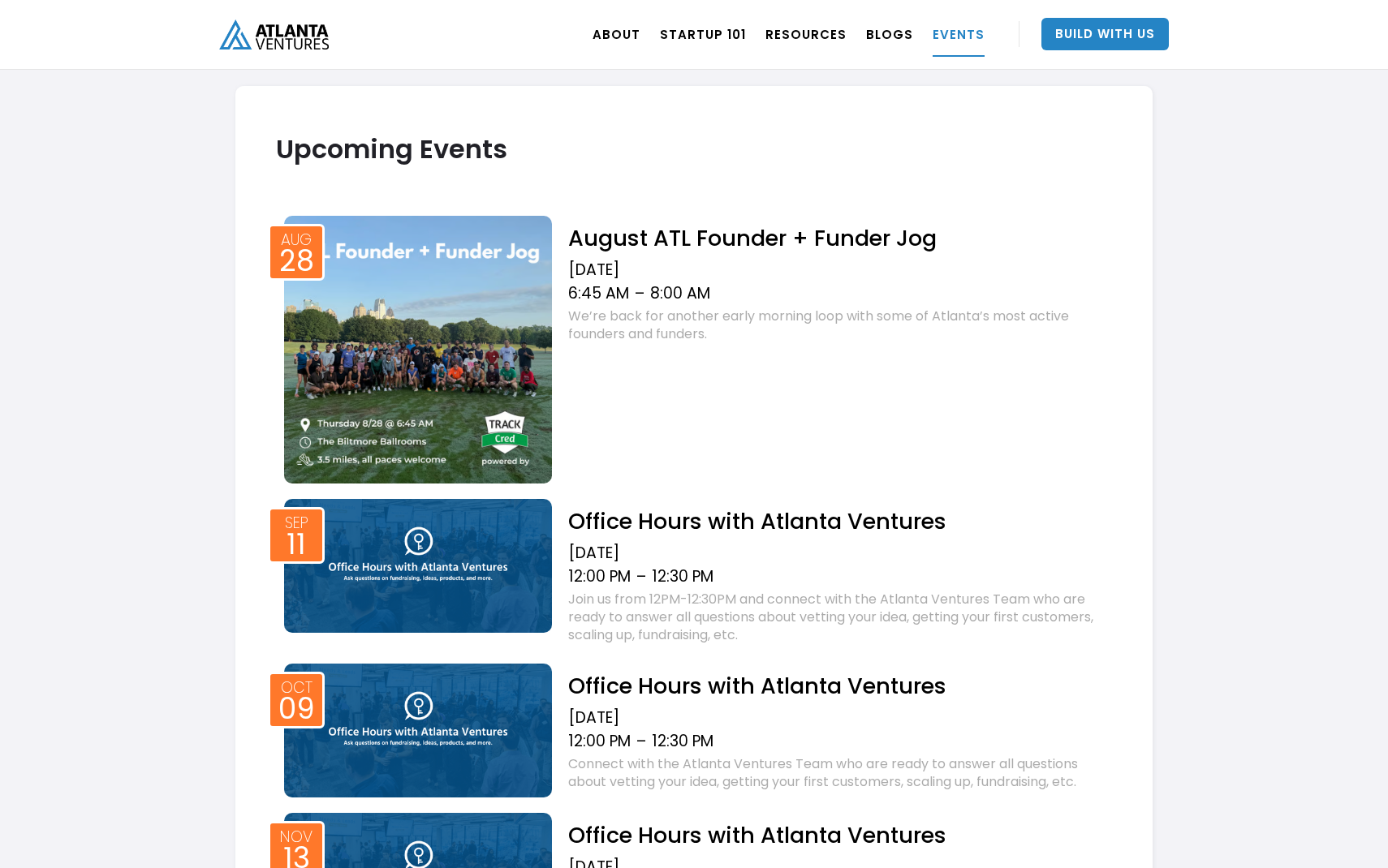
click at [272, 33] on img "home" at bounding box center [274, 34] width 110 height 30
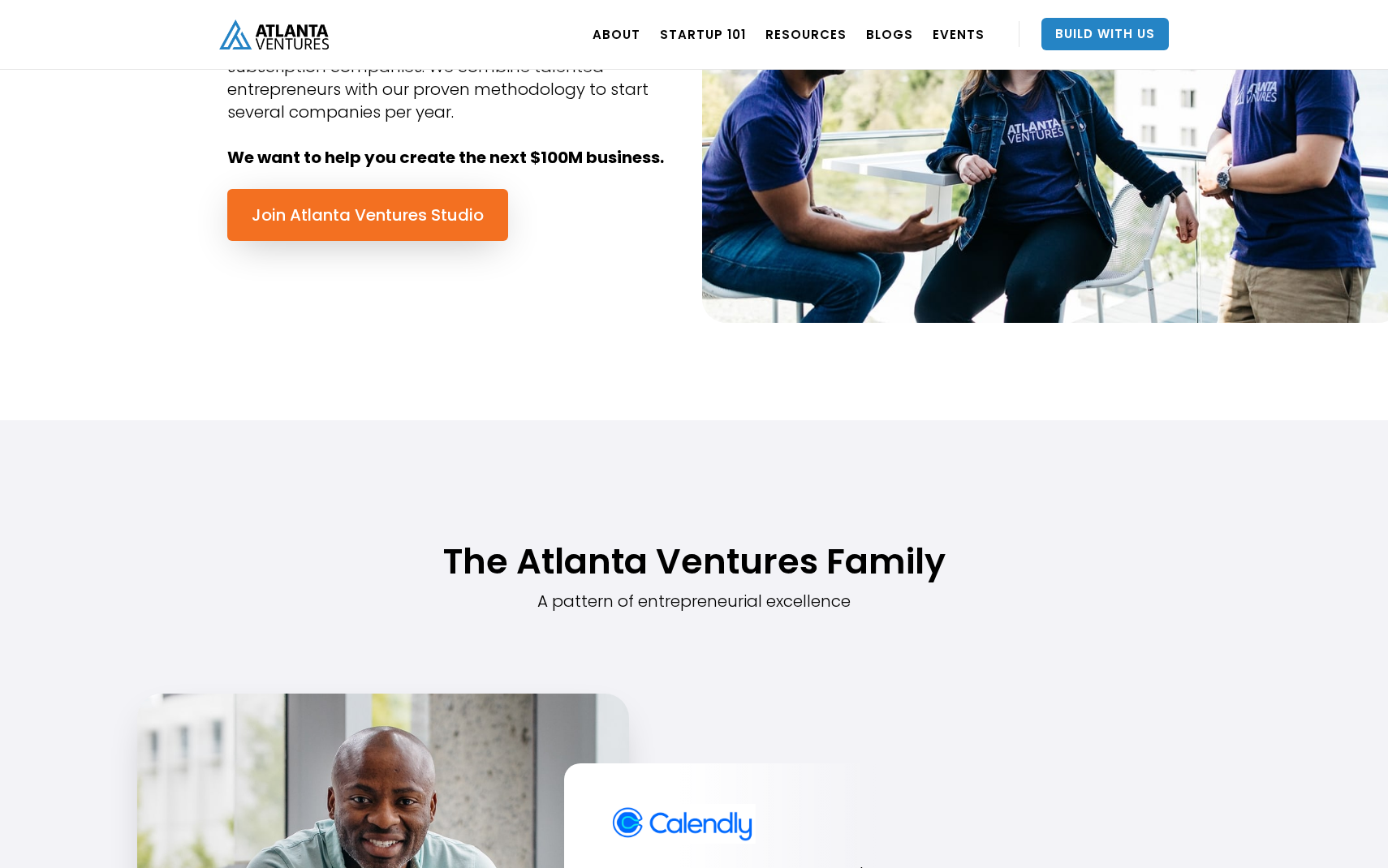
scroll to position [943, 0]
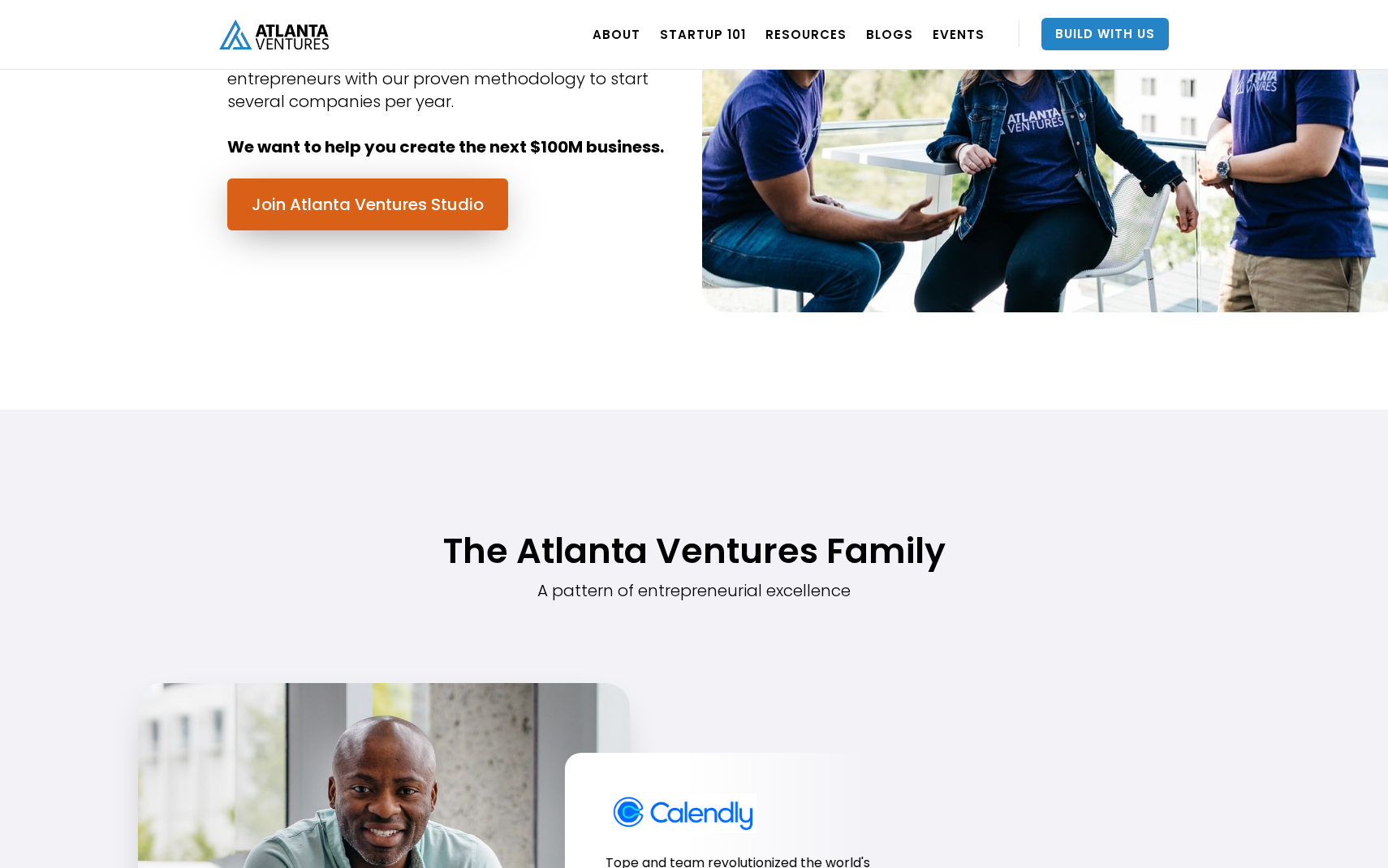
click at [415, 202] on link "Join Atlanta Ventures Studio" at bounding box center [368, 204] width 281 height 52
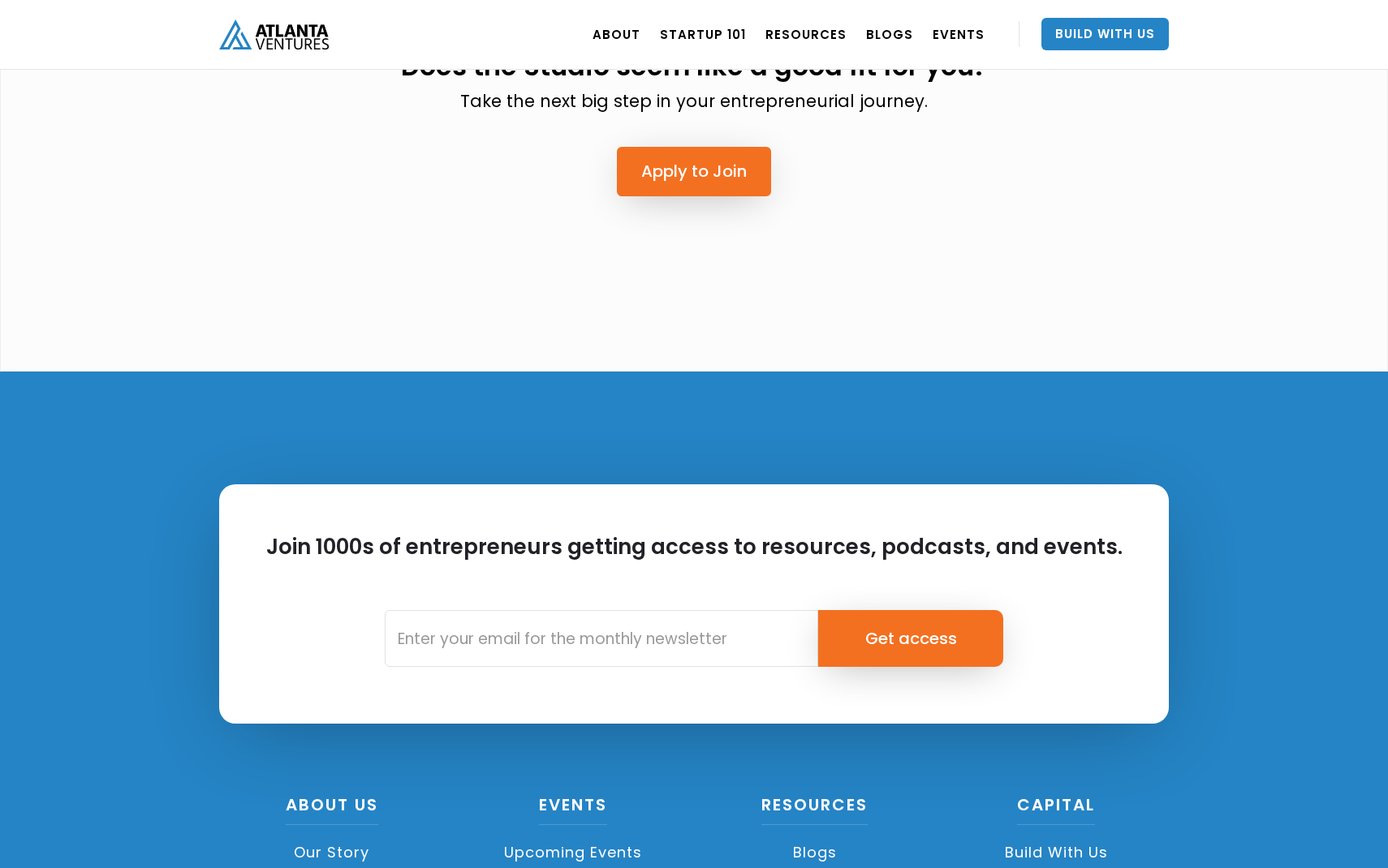
scroll to position [4387, 0]
